Goal: Task Accomplishment & Management: Manage account settings

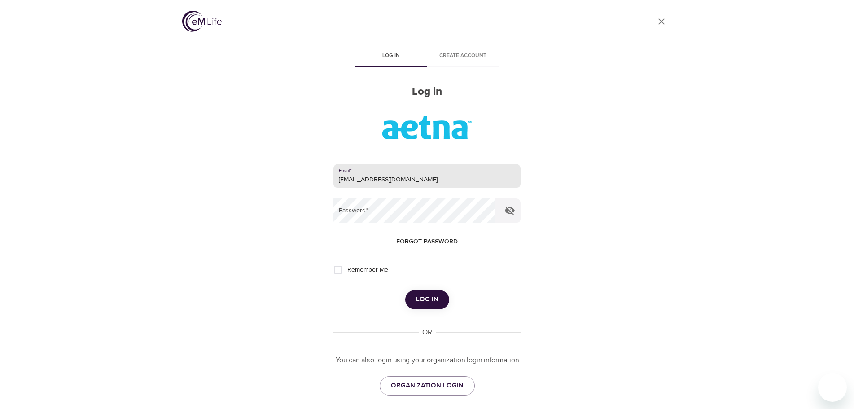
type input "[EMAIL_ADDRESS][DOMAIN_NAME]"
click at [405, 290] on button "Log in" at bounding box center [427, 299] width 44 height 19
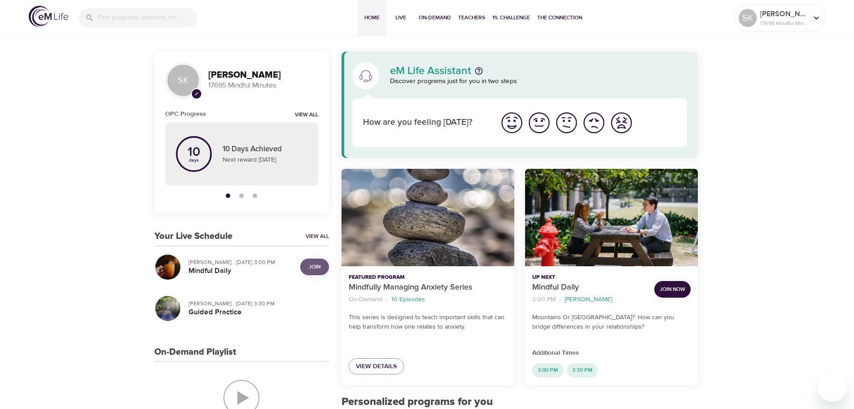
click at [320, 264] on span "Join" at bounding box center [315, 266] width 12 height 9
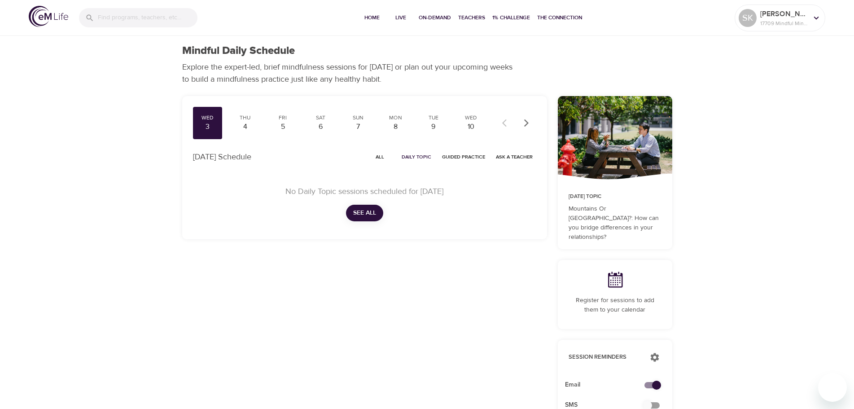
click at [817, 14] on icon at bounding box center [816, 18] width 10 height 10
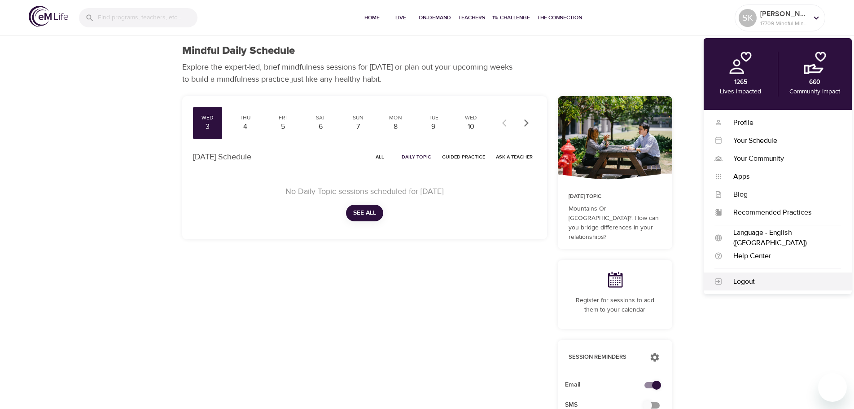
click at [741, 284] on div "Logout" at bounding box center [781, 281] width 118 height 10
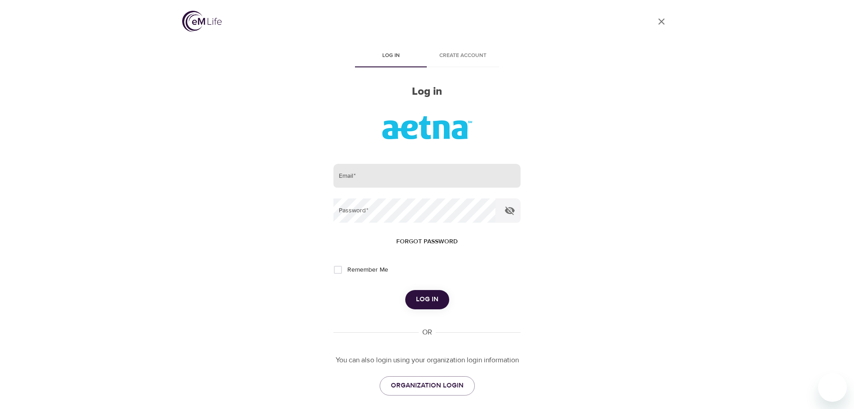
click at [353, 170] on input "email" at bounding box center [426, 176] width 187 height 24
type input "[EMAIL_ADDRESS][DOMAIN_NAME]"
click at [405, 290] on button "Log in" at bounding box center [427, 299] width 44 height 19
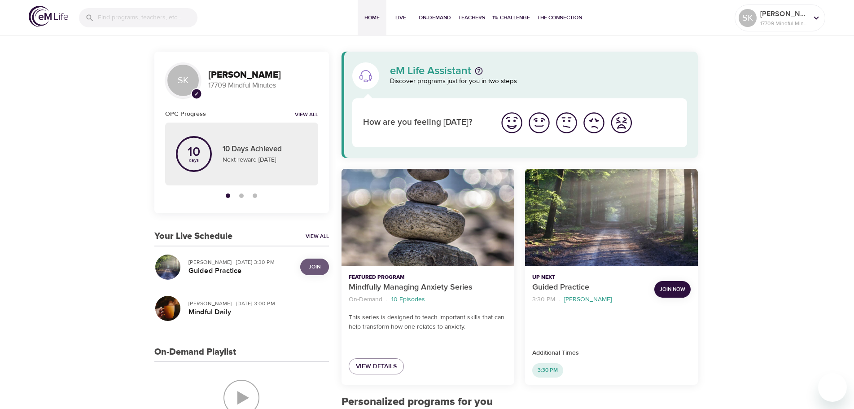
click at [308, 265] on span "Join" at bounding box center [315, 266] width 18 height 9
